Goal: Task Accomplishment & Management: Complete application form

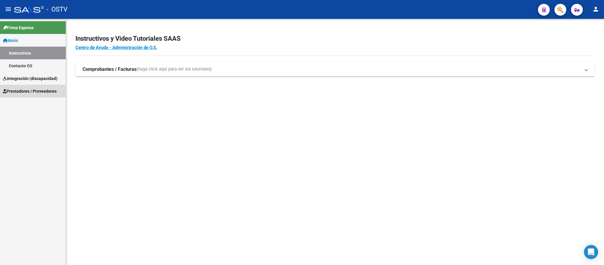
click at [36, 88] on span "Prestadores / Proveedores" at bounding box center [30, 91] width 54 height 6
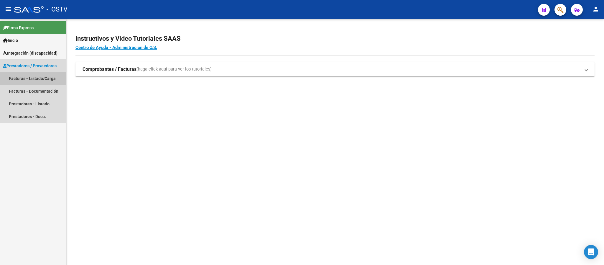
click at [40, 72] on link "Facturas - Listado/Carga" at bounding box center [33, 78] width 66 height 13
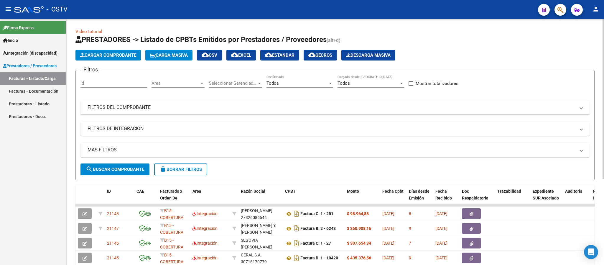
click at [220, 113] on mat-expansion-panel-header "FILTROS DEL COMPROBANTE" at bounding box center [334, 107] width 509 height 14
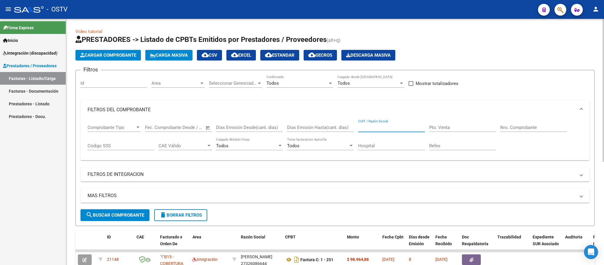
click at [404, 129] on input "CUIT / Razón Social" at bounding box center [391, 127] width 67 height 5
paste input "30717913597"
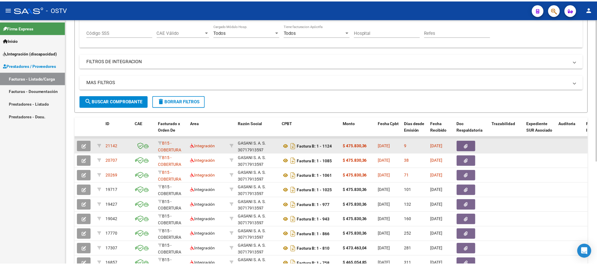
scroll to position [133, 0]
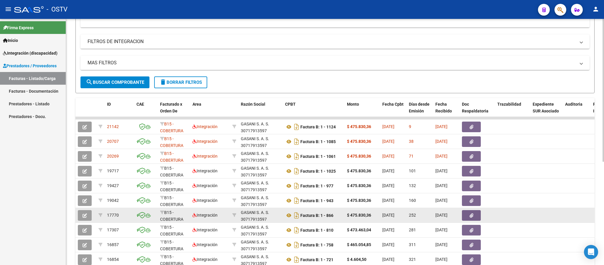
type input "30717913597"
click at [85, 216] on icon "button" at bounding box center [85, 215] width 4 height 4
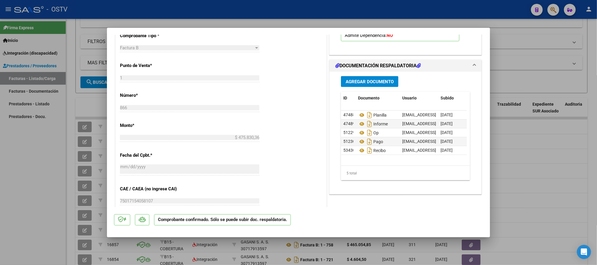
scroll to position [265, 0]
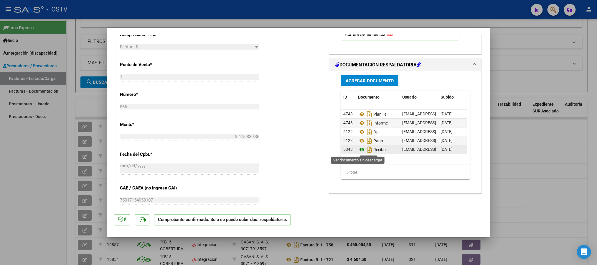
click at [358, 152] on icon at bounding box center [362, 149] width 8 height 7
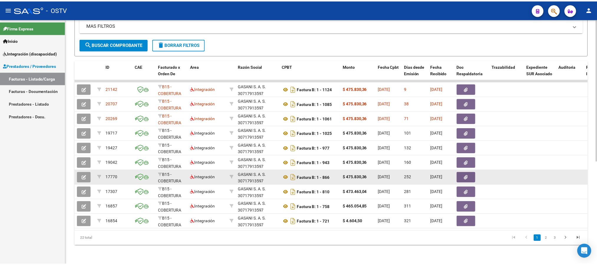
scroll to position [177, 0]
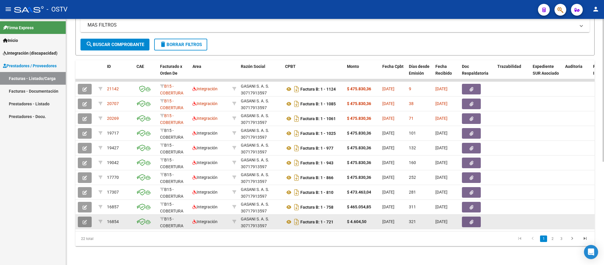
click at [87, 220] on icon "button" at bounding box center [85, 222] width 4 height 4
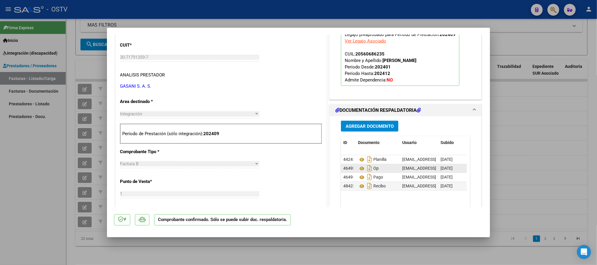
scroll to position [221, 0]
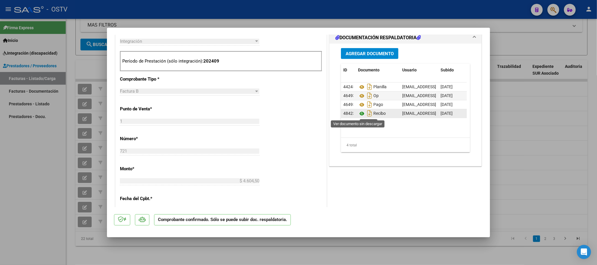
click at [358, 113] on icon at bounding box center [362, 113] width 8 height 7
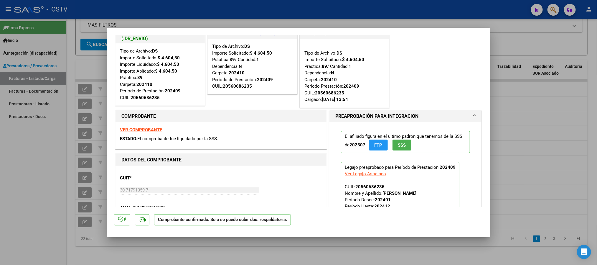
scroll to position [0, 0]
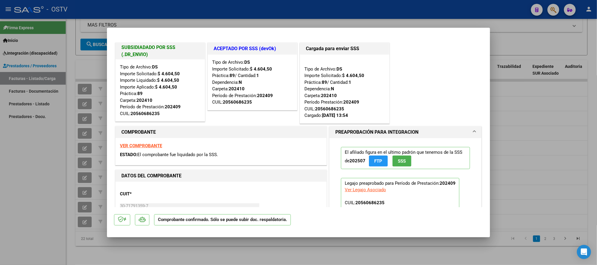
type input "$ 0,00"
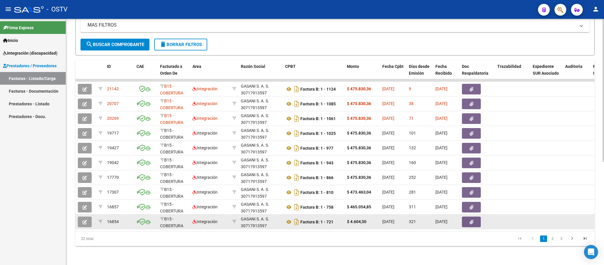
click at [83, 220] on icon "button" at bounding box center [85, 222] width 4 height 4
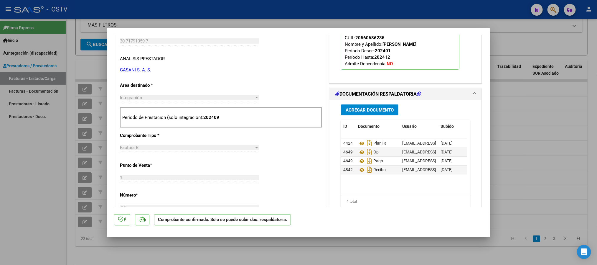
scroll to position [177, 0]
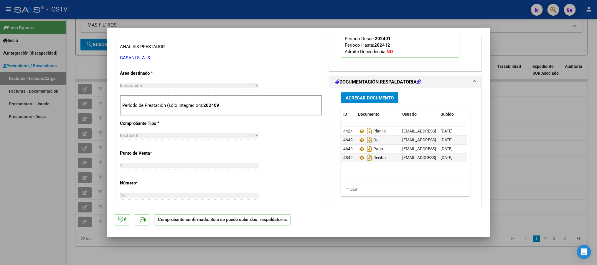
type input "$ 0,00"
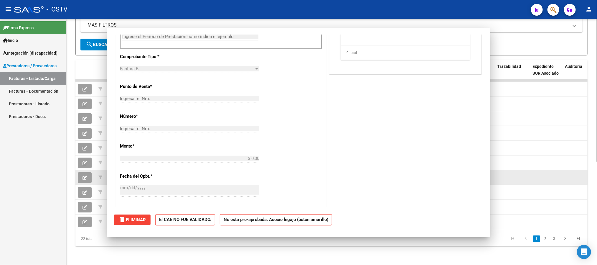
scroll to position [0, 0]
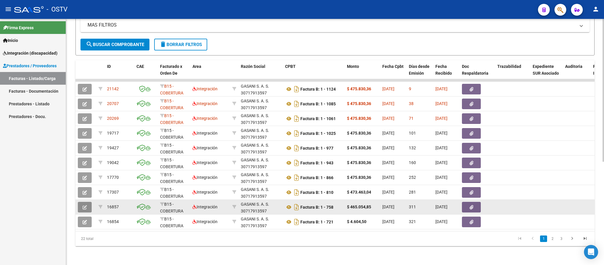
click at [86, 205] on icon "button" at bounding box center [85, 207] width 4 height 4
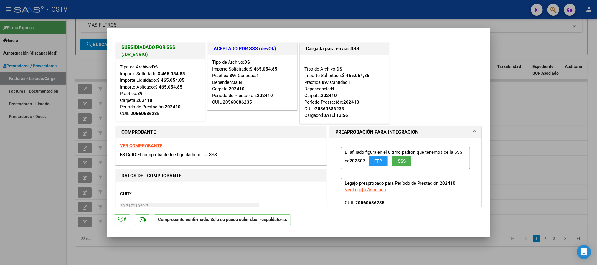
type input "$ 0,00"
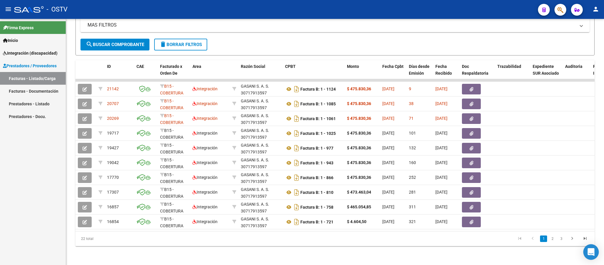
click at [595, 251] on div "Open Intercom Messenger" at bounding box center [591, 252] width 16 height 16
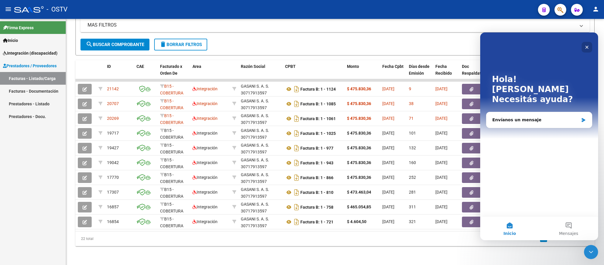
click at [585, 47] on icon "Cerrar" at bounding box center [586, 47] width 5 height 5
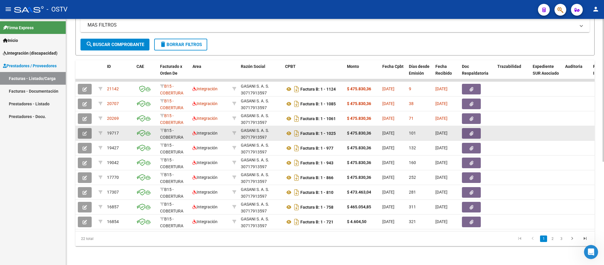
click at [83, 131] on icon "button" at bounding box center [85, 133] width 4 height 4
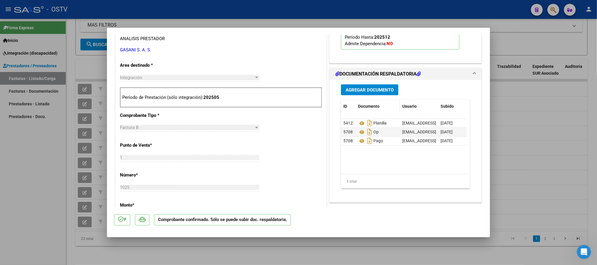
scroll to position [177, 0]
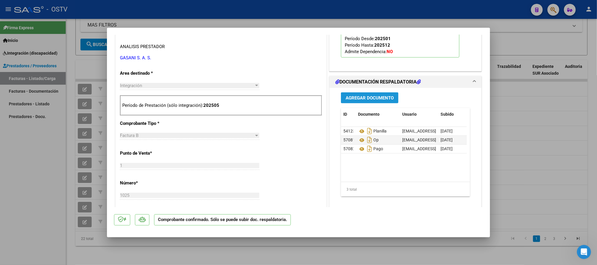
click at [369, 98] on span "Agregar Documento" at bounding box center [370, 97] width 48 height 5
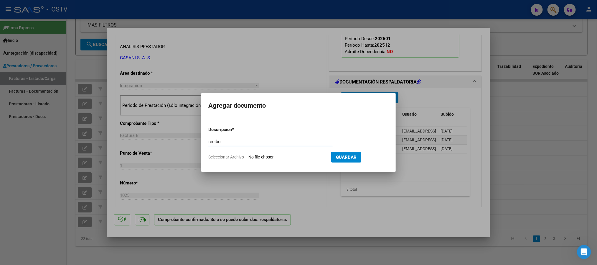
type input "recibo"
click at [282, 156] on input "Seleccionar Archivo" at bounding box center [287, 157] width 78 height 6
type input "C:\fakepath\Nº126_REMITO_X_GASANI_S.A.S_VIALIDAD.pdf"
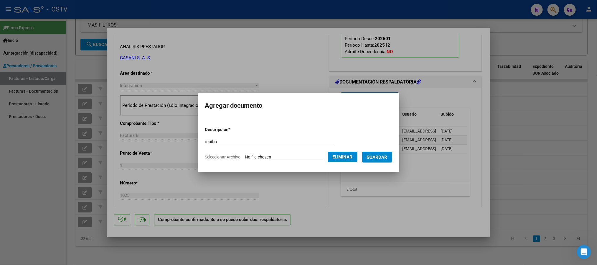
click at [388, 159] on span "Guardar" at bounding box center [377, 156] width 21 height 5
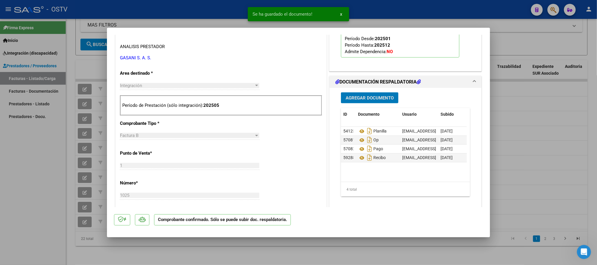
type input "$ 0,00"
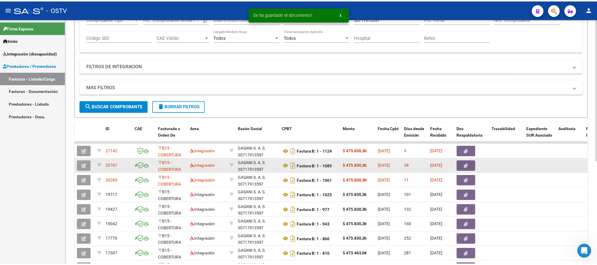
scroll to position [133, 0]
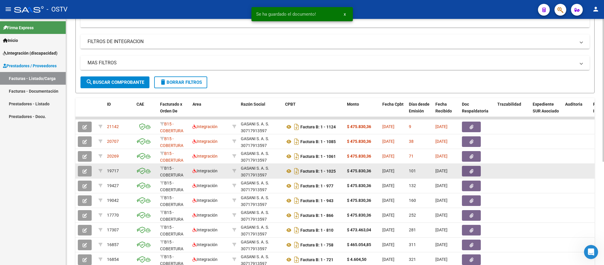
click at [83, 170] on icon "button" at bounding box center [85, 171] width 4 height 4
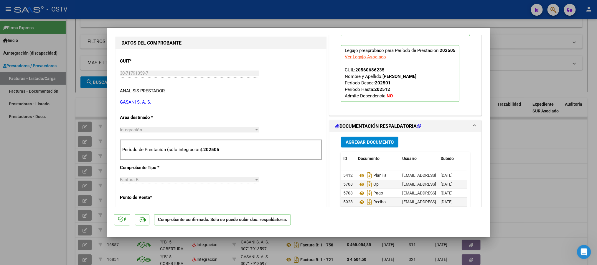
type input "$ 0,00"
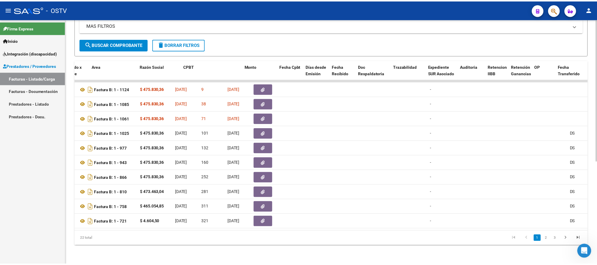
scroll to position [0, 0]
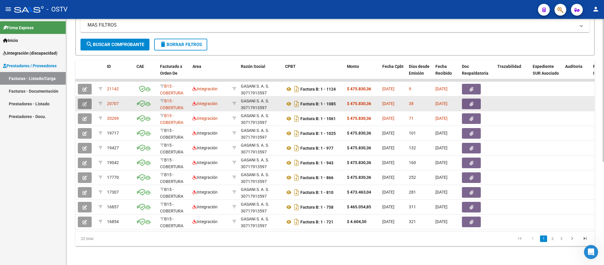
click at [81, 98] on button "button" at bounding box center [85, 103] width 14 height 11
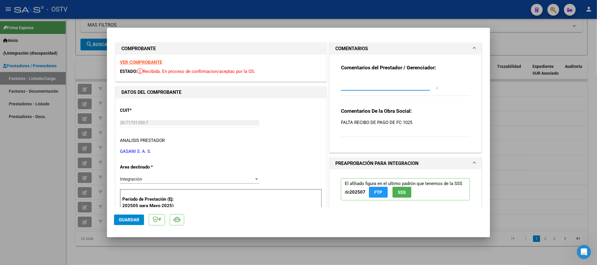
click at [360, 83] on textarea at bounding box center [389, 83] width 97 height 12
click at [128, 214] on button "Guardar" at bounding box center [129, 219] width 30 height 11
click at [396, 83] on textarea "10/09 se adjunto recibo" at bounding box center [389, 83] width 97 height 12
type textarea "10/09 se adjunto recibo de fact 1025"
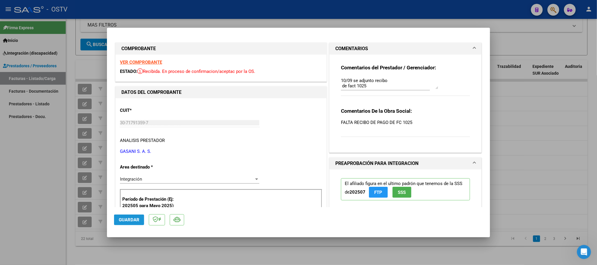
click at [125, 214] on button "Guardar" at bounding box center [129, 219] width 30 height 11
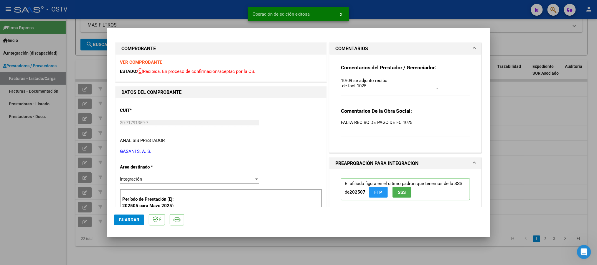
type input "$ 0,00"
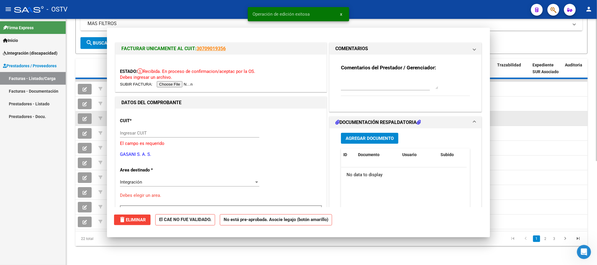
scroll to position [0, 0]
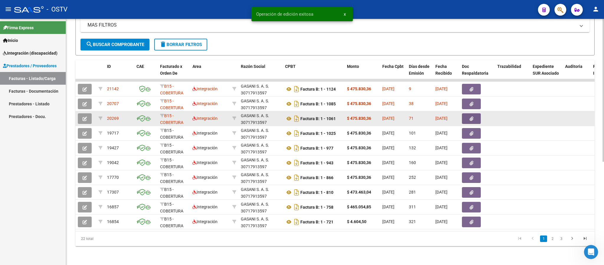
click at [86, 116] on span "button" at bounding box center [85, 118] width 4 height 5
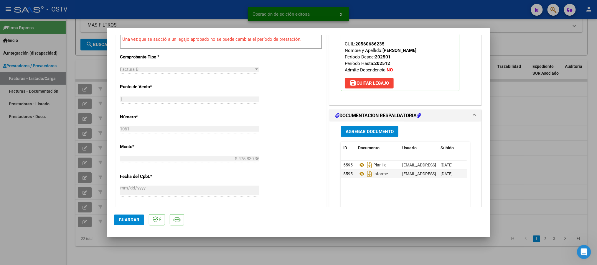
scroll to position [221, 0]
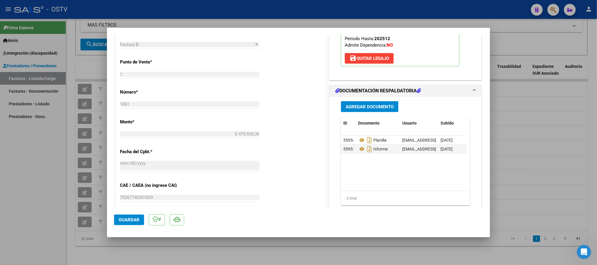
click at [365, 109] on span "Agregar Documento" at bounding box center [370, 106] width 48 height 5
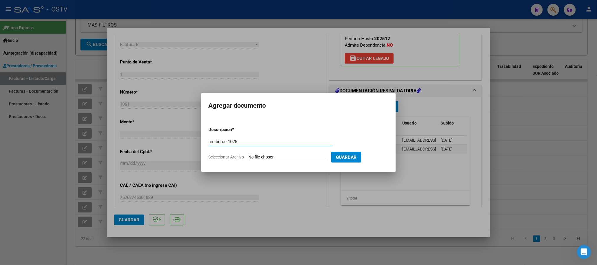
type input "recibo de 1025"
click at [266, 157] on input "Seleccionar Archivo" at bounding box center [287, 157] width 78 height 6
type input "C:\fakepath\Nº126_REMITO_X_GASANI_S.A.S_VIALIDAD.pdf"
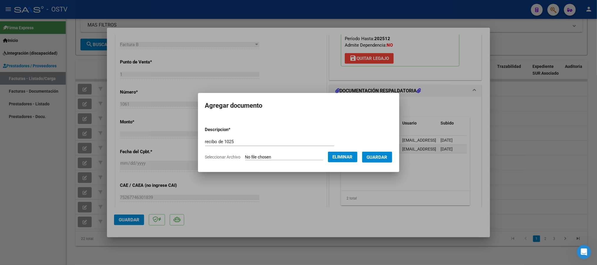
click at [385, 157] on span "Guardar" at bounding box center [377, 156] width 21 height 5
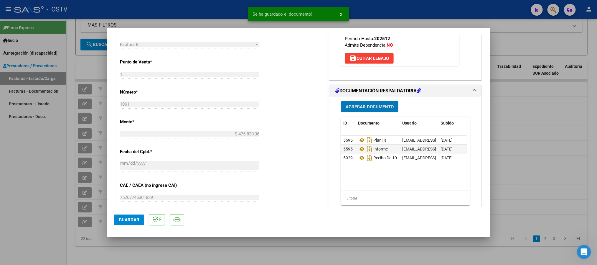
type input "$ 0,00"
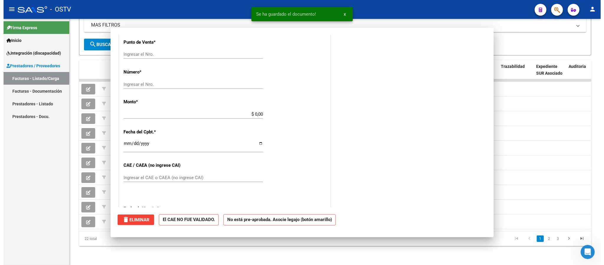
scroll to position [0, 0]
